Goal: Navigation & Orientation: Find specific page/section

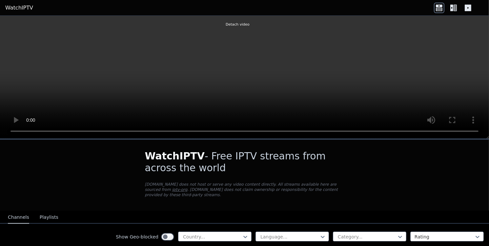
click at [439, 9] on icon at bounding box center [439, 9] width 7 height 3
click at [453, 9] on icon at bounding box center [451, 8] width 3 height 7
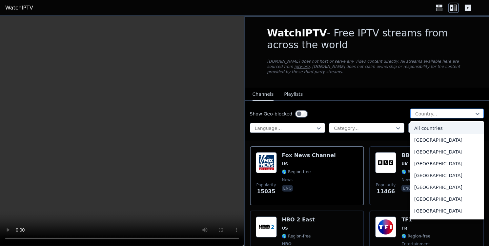
click at [435, 110] on div at bounding box center [444, 113] width 60 height 7
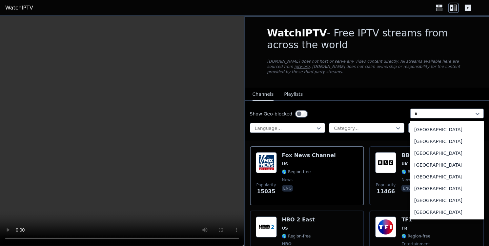
type input "**"
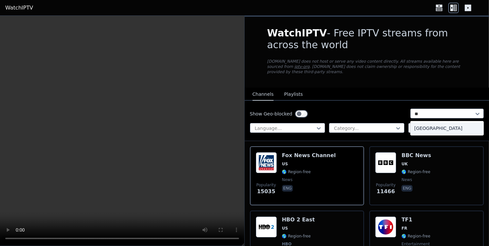
click at [430, 126] on div "[GEOGRAPHIC_DATA]" at bounding box center [446, 128] width 73 height 12
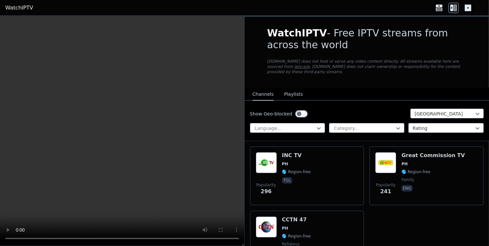
click at [292, 88] on button "Playlists" at bounding box center [293, 94] width 19 height 12
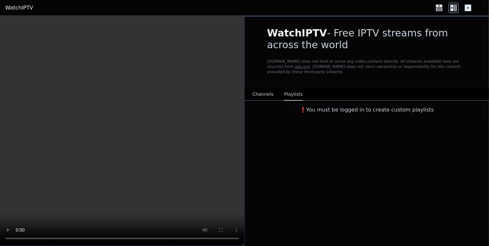
click at [263, 88] on button "Channels" at bounding box center [262, 94] width 21 height 12
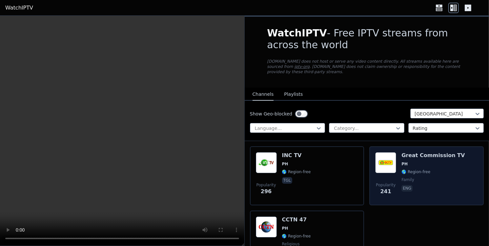
scroll to position [45, 0]
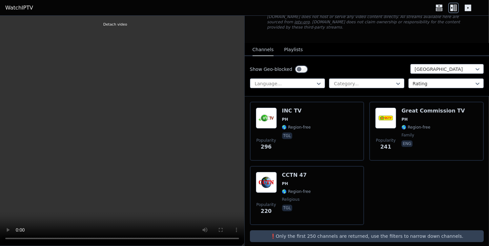
click at [438, 4] on icon at bounding box center [439, 8] width 10 height 10
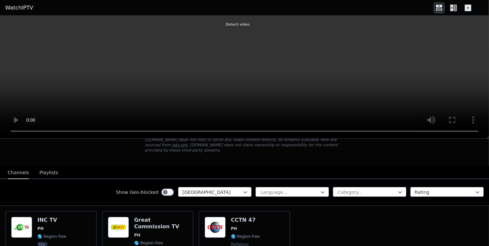
click at [463, 4] on icon at bounding box center [468, 8] width 10 height 10
